Goal: Find specific page/section: Find specific page/section

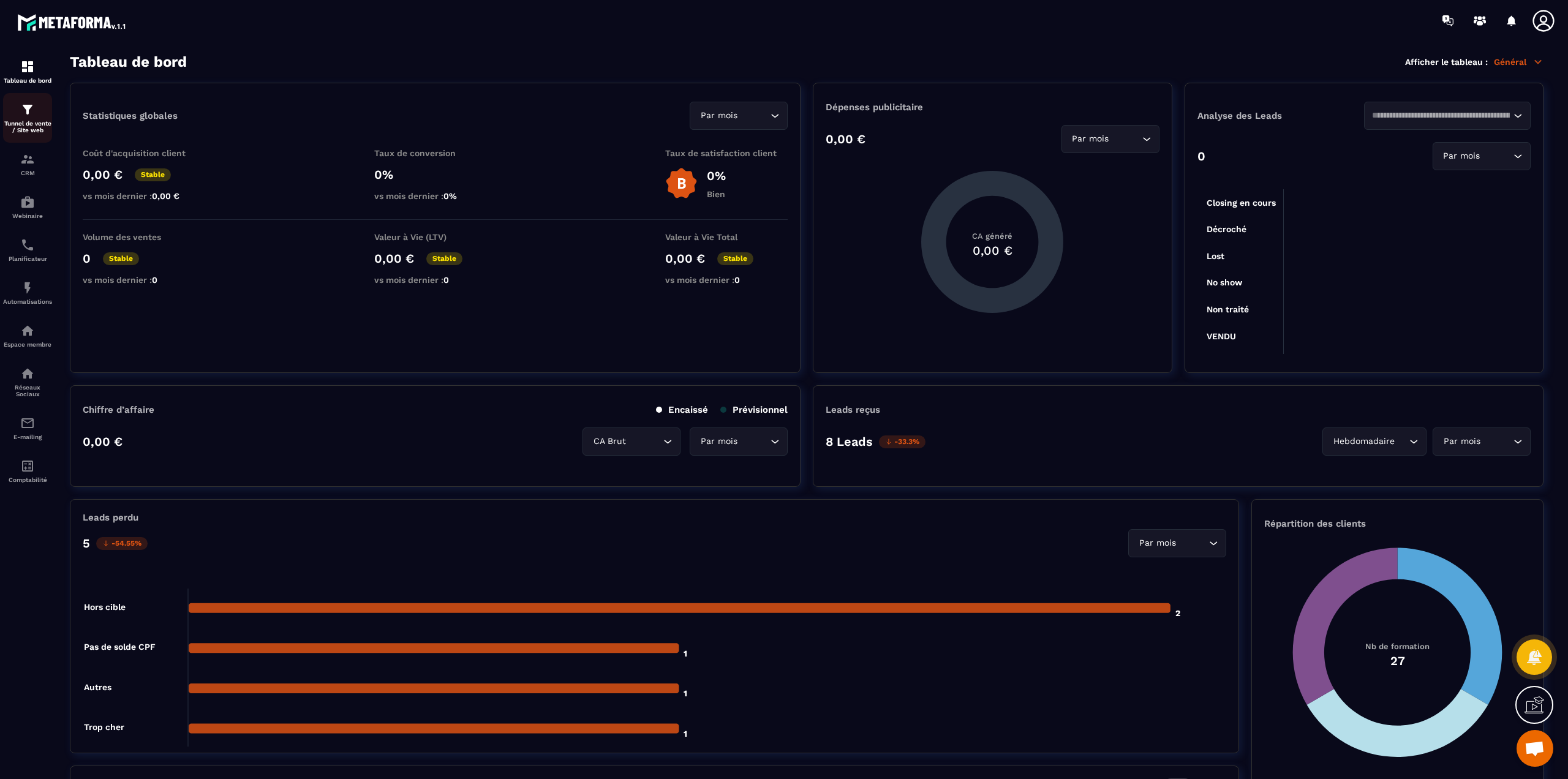
click at [29, 121] on p "Tunnel de vente / Site web" at bounding box center [28, 127] width 49 height 13
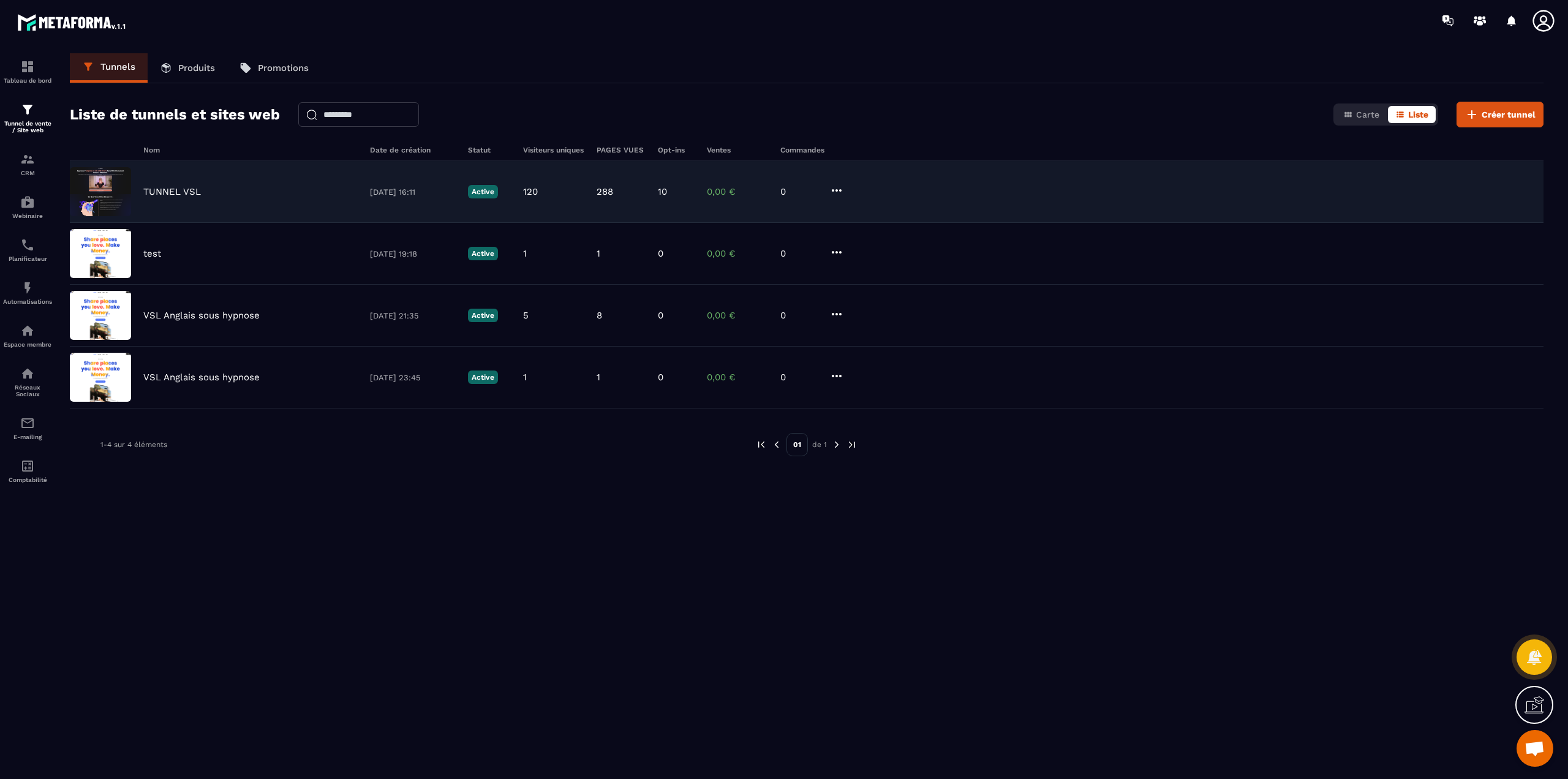
click at [169, 193] on p "TUNNEL VSL" at bounding box center [172, 191] width 58 height 11
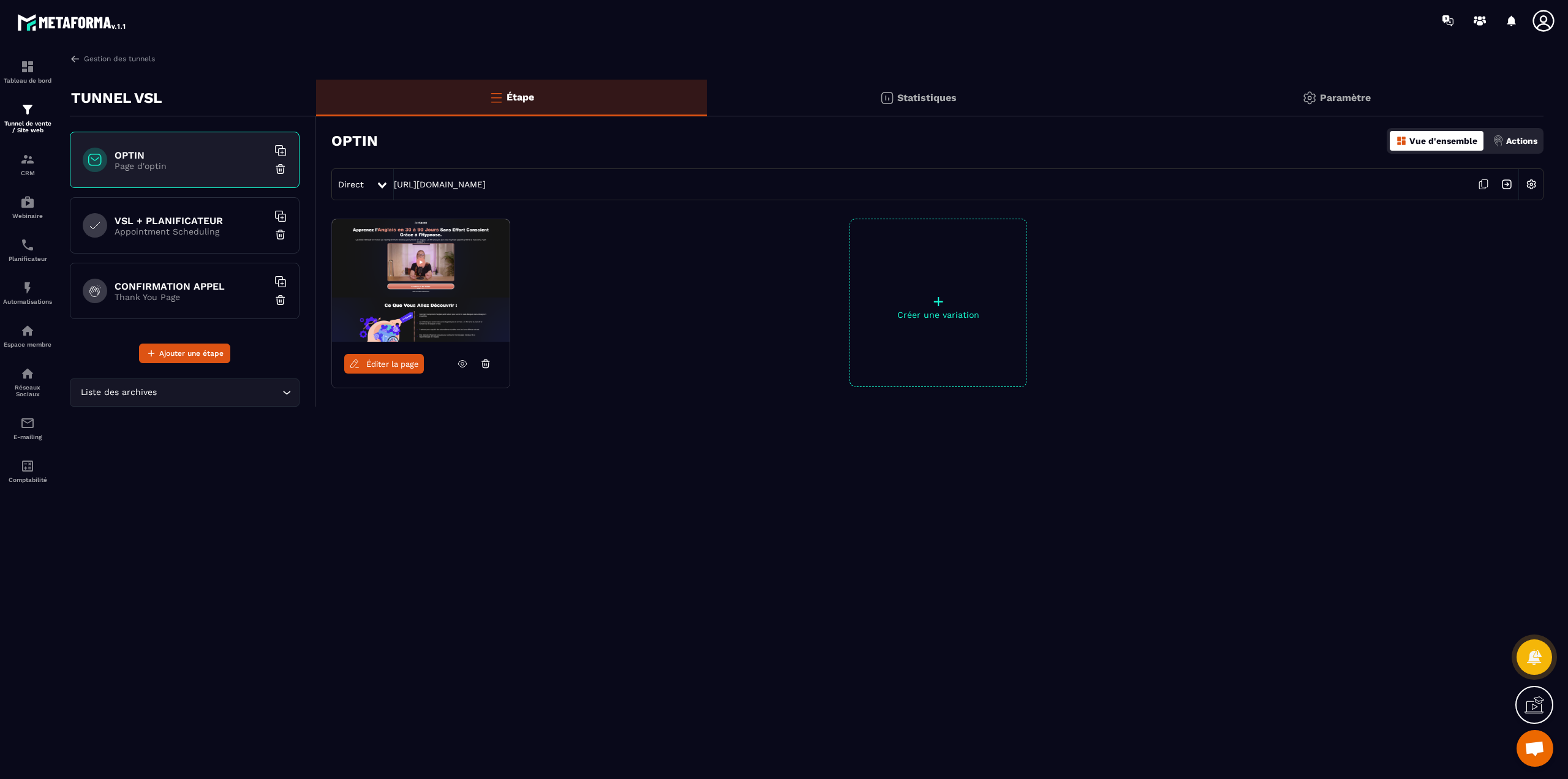
click at [401, 362] on span "Éditer la page" at bounding box center [393, 364] width 53 height 9
